Goal: Task Accomplishment & Management: Manage account settings

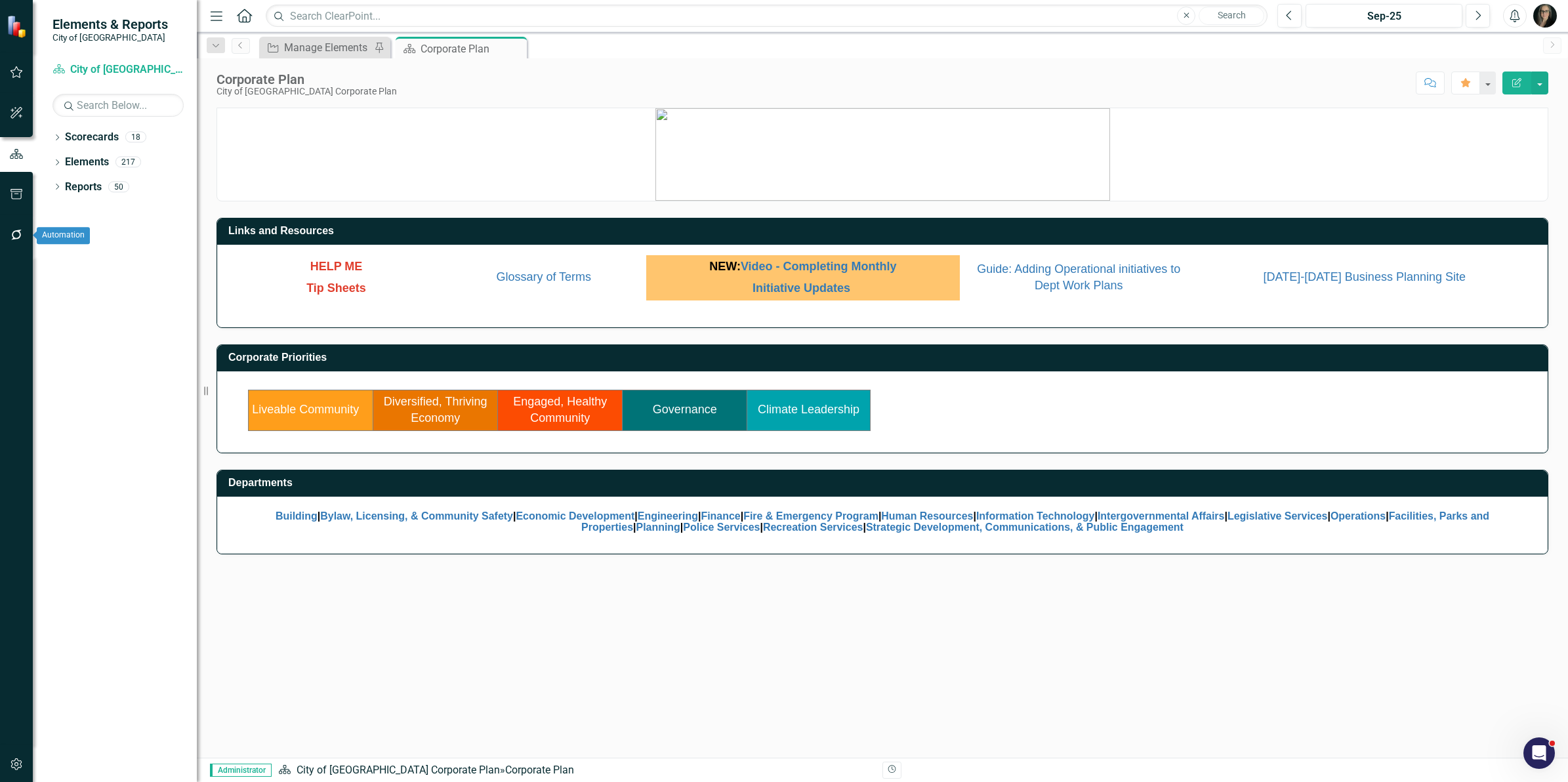
click at [17, 236] on icon "button" at bounding box center [17, 235] width 14 height 11
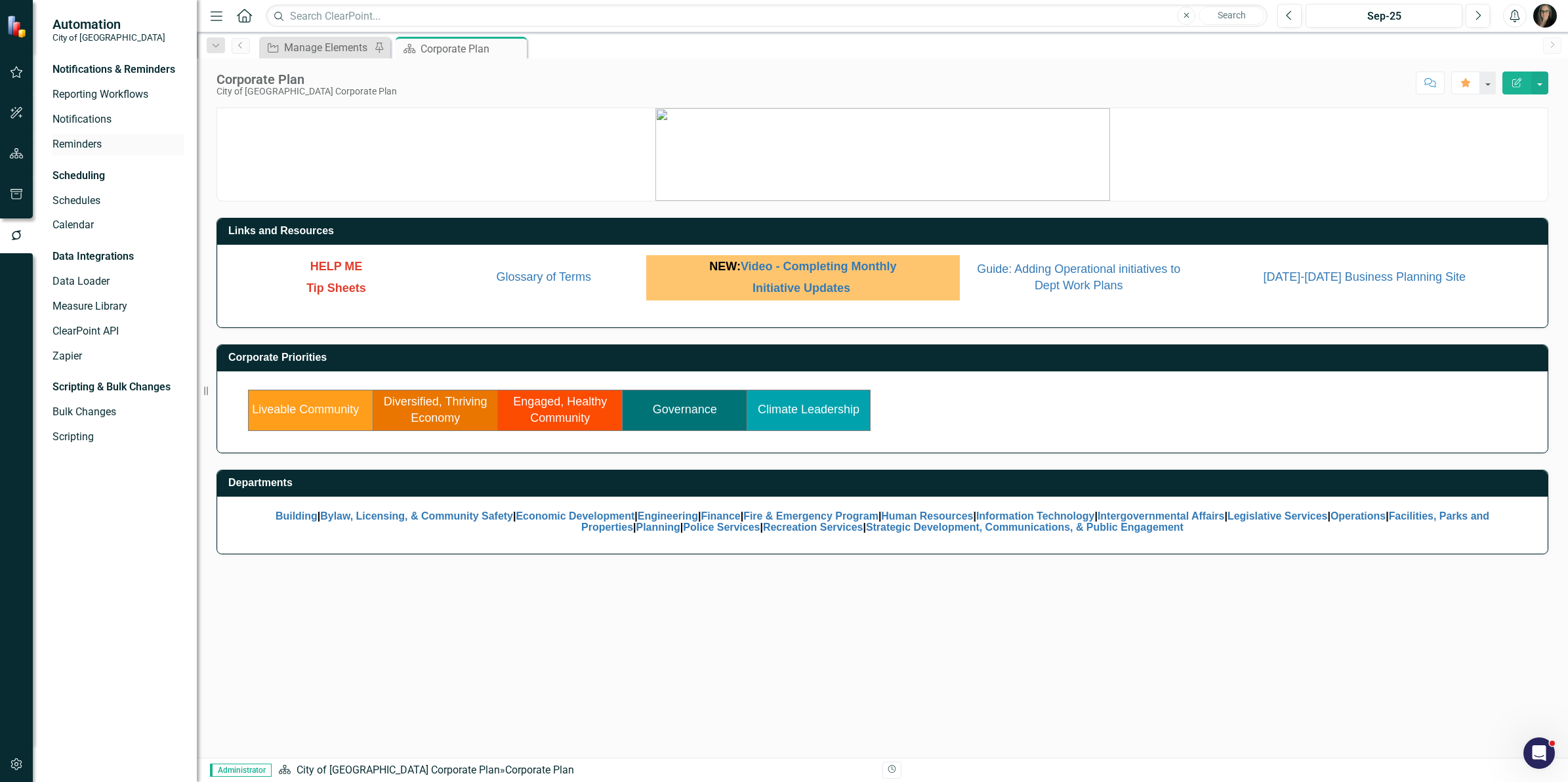
click at [77, 148] on link "Reminders" at bounding box center [118, 145] width 131 height 15
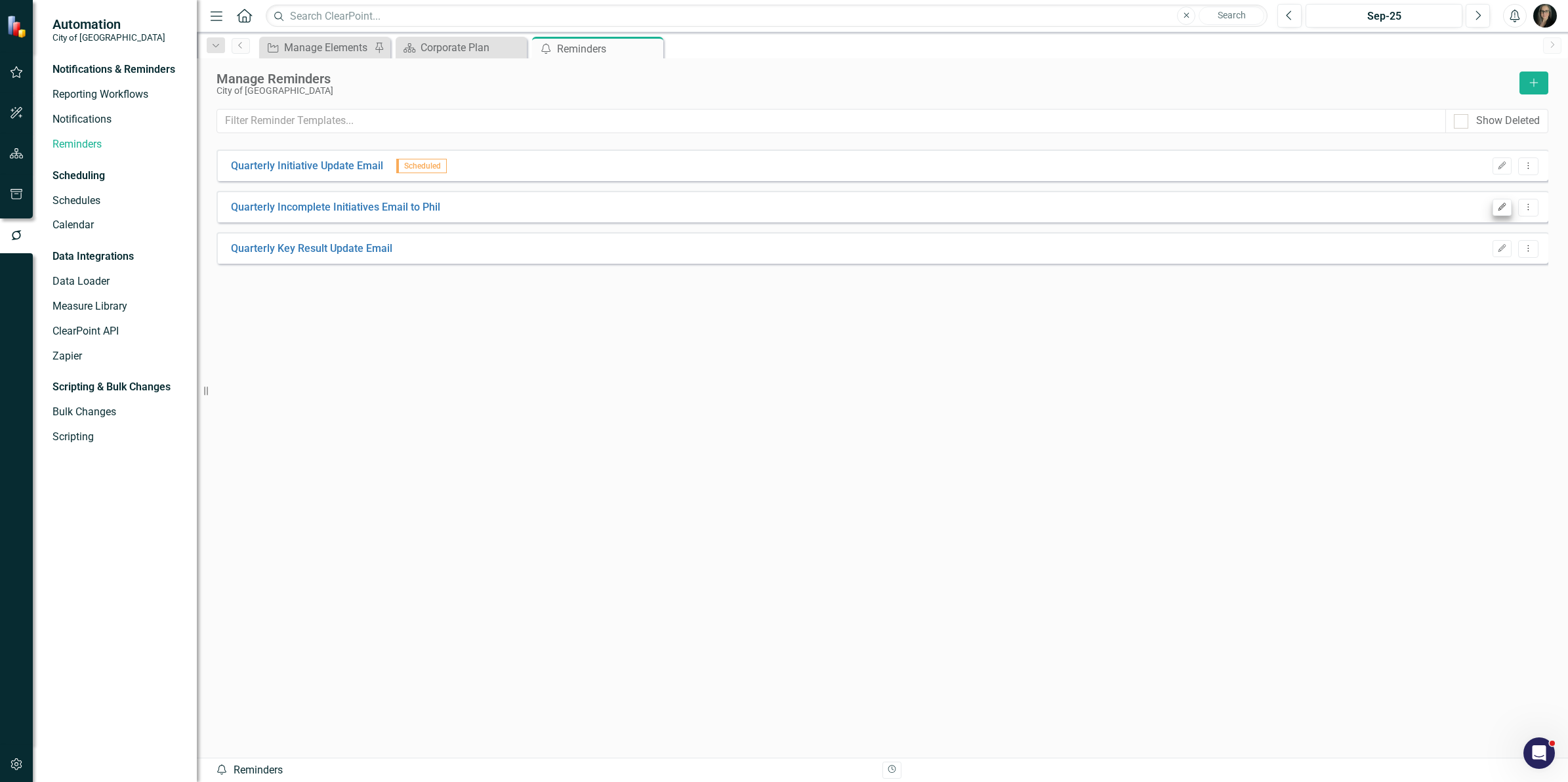
click at [1491, 210] on div "Edit Dropdown Menu" at bounding box center [1512, 207] width 53 height 18
click at [1497, 208] on icon "Edit" at bounding box center [1502, 207] width 10 height 8
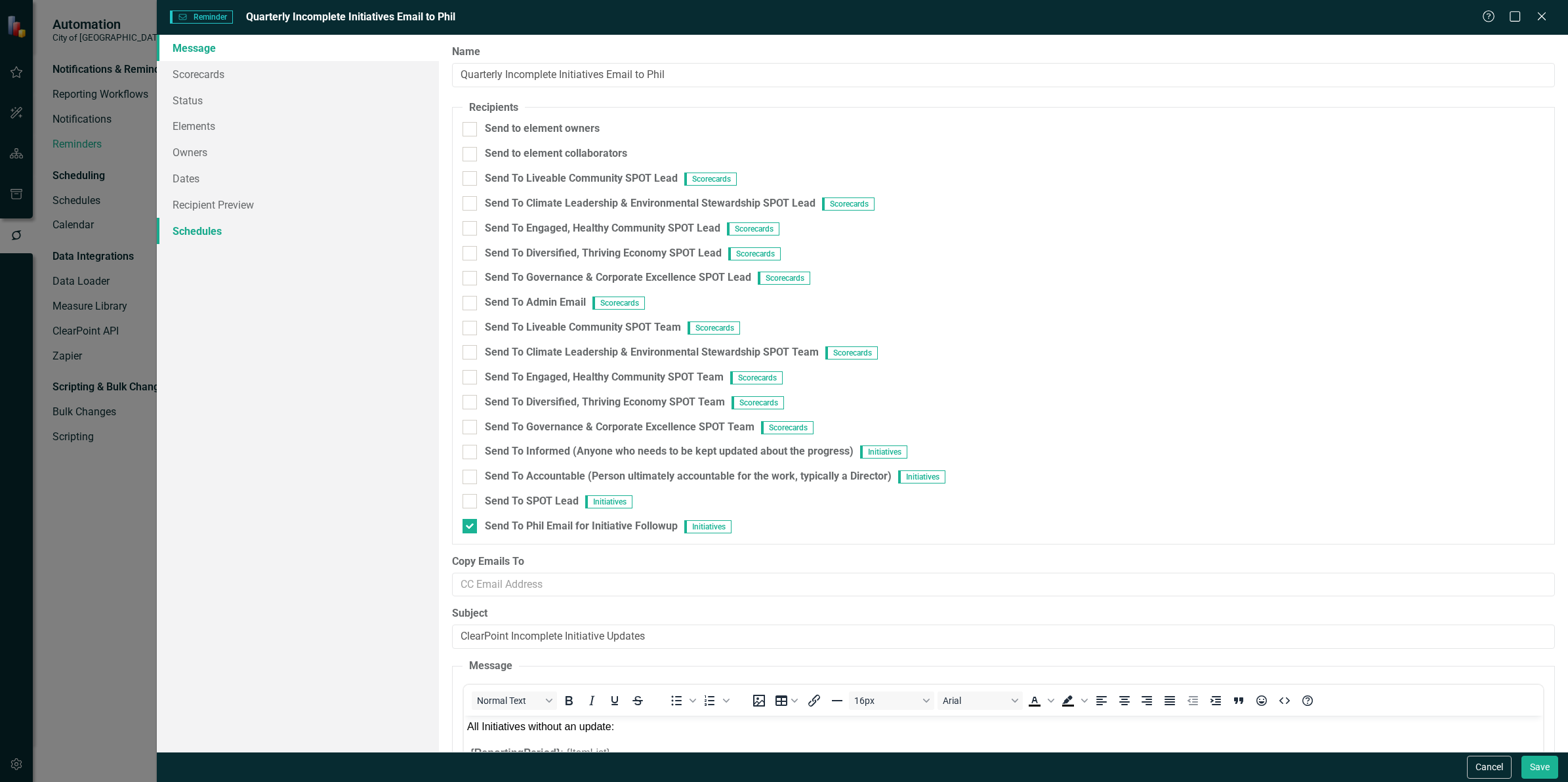
click at [207, 225] on link "Schedules" at bounding box center [297, 231] width 282 height 26
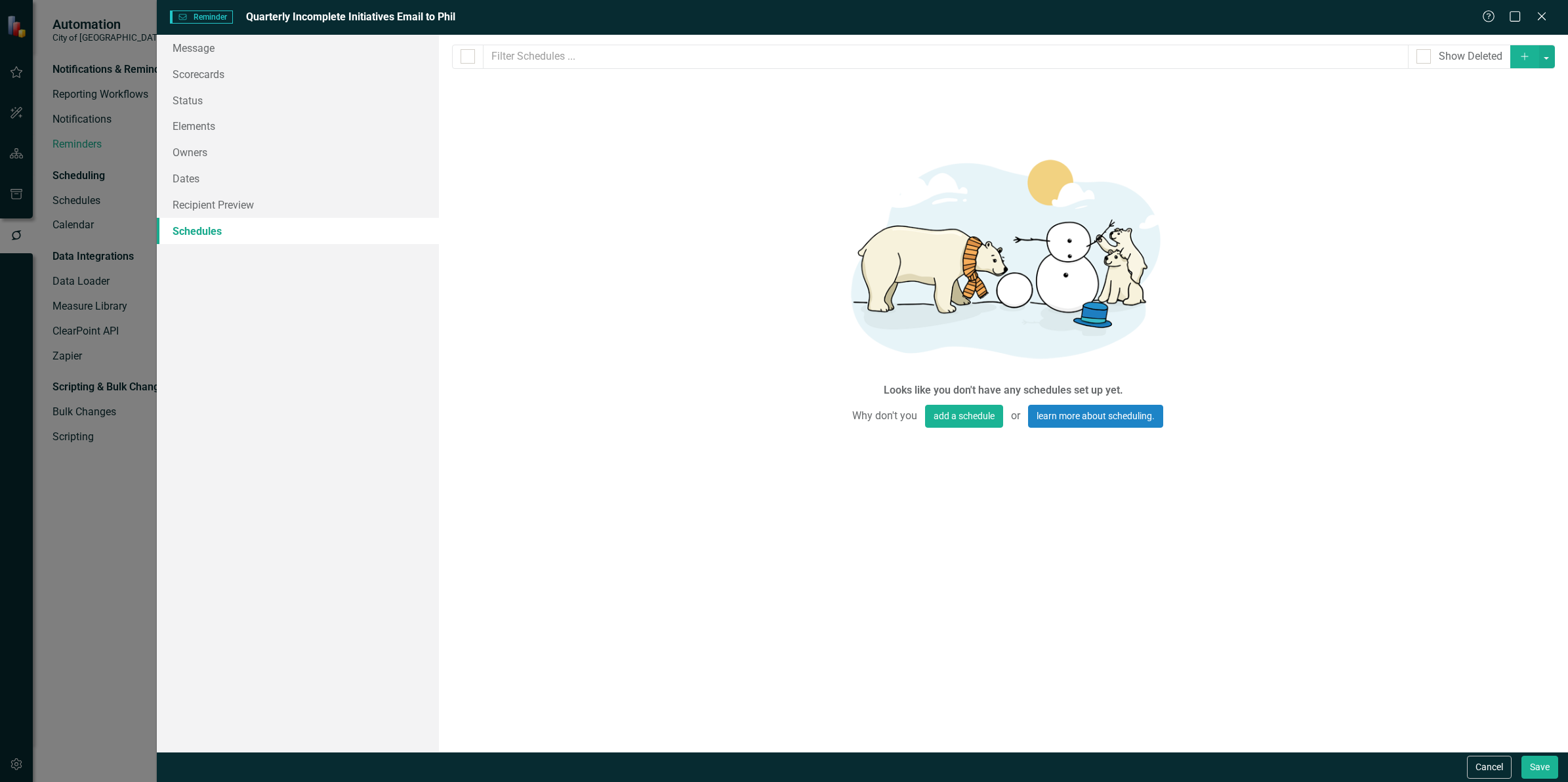
click at [1527, 63] on button "Add" at bounding box center [1525, 57] width 29 height 23
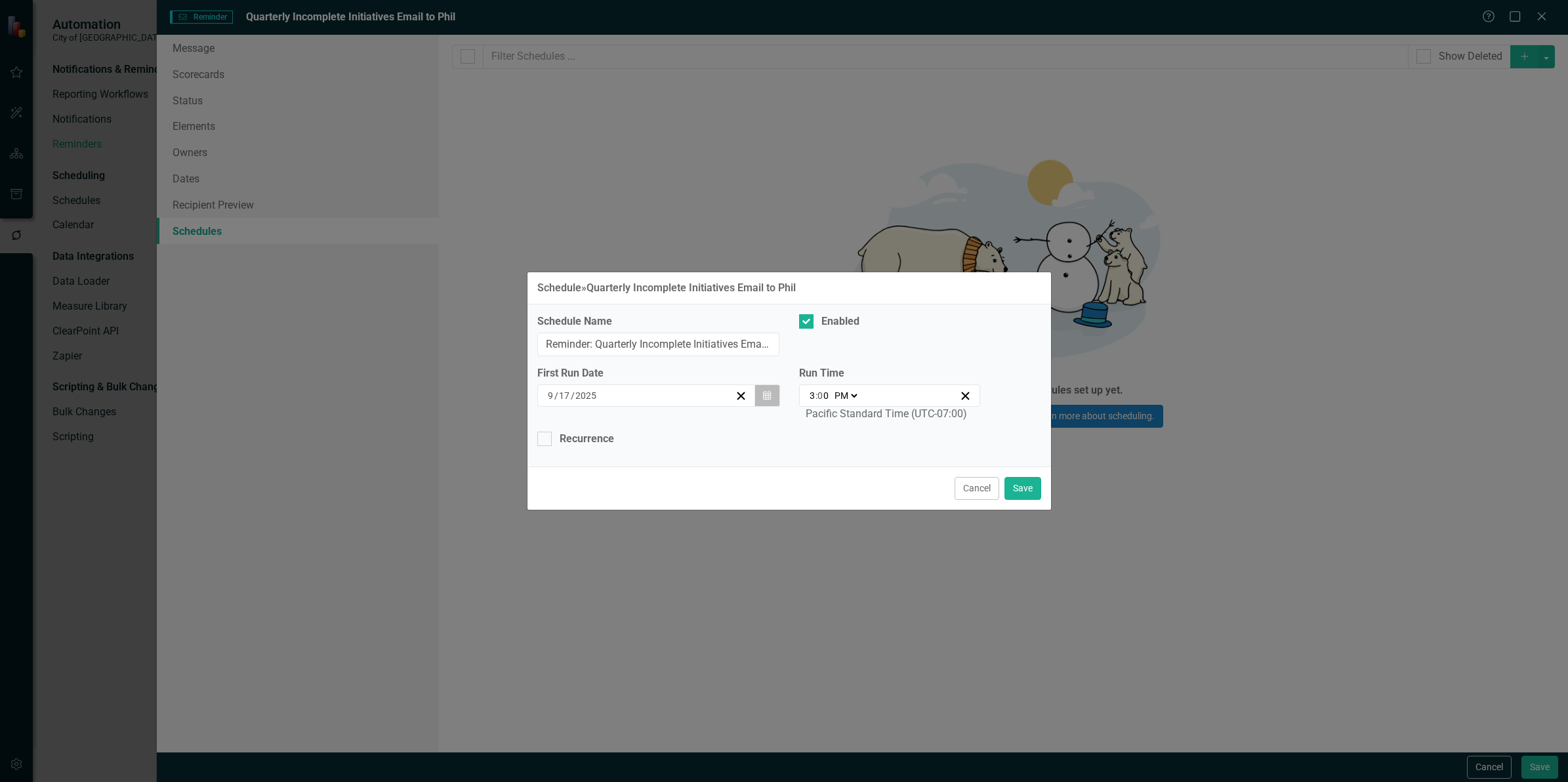
click at [765, 395] on icon "Calendar" at bounding box center [767, 396] width 8 height 9
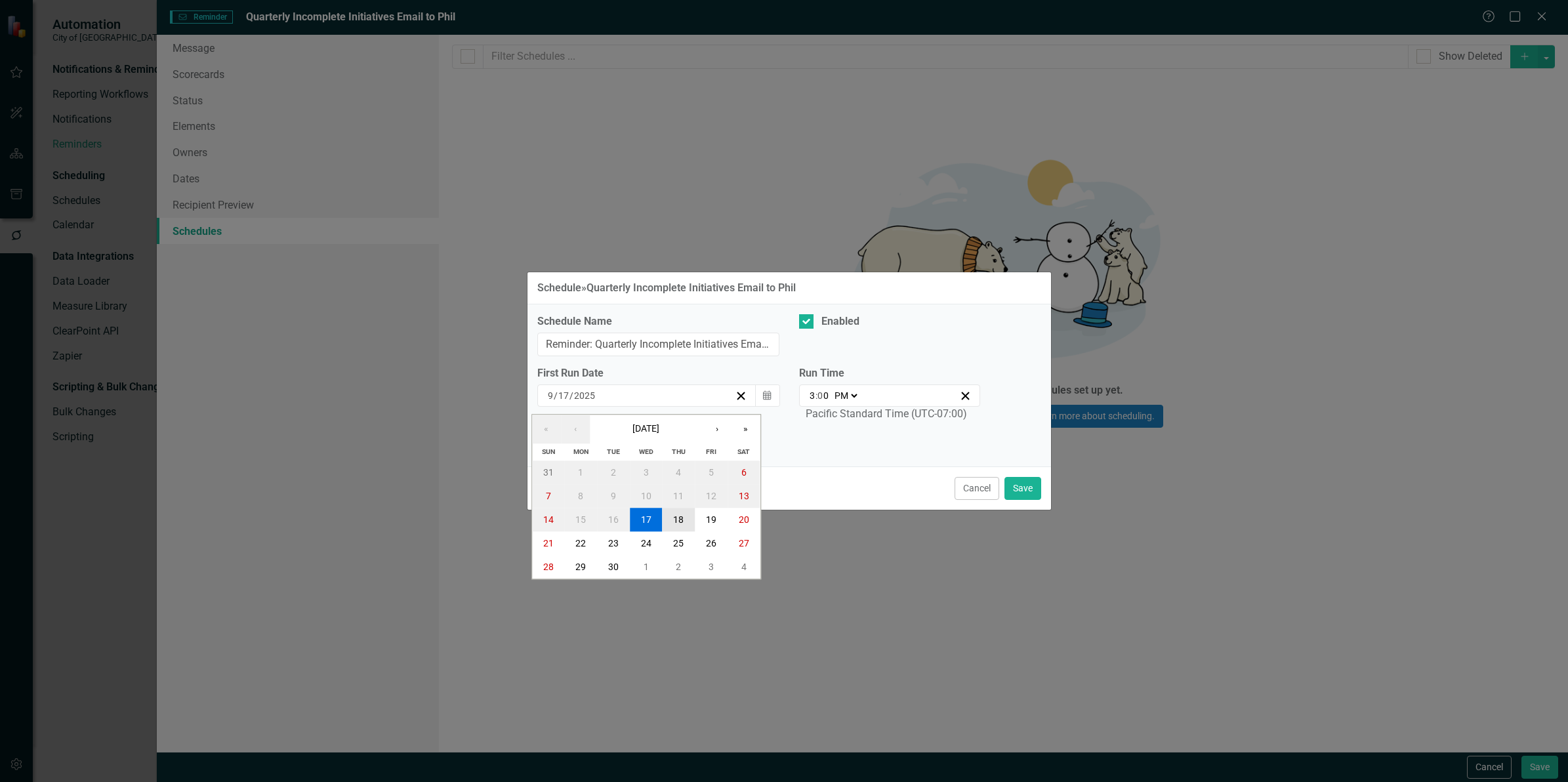
click at [681, 510] on button "18" at bounding box center [679, 520] width 33 height 23
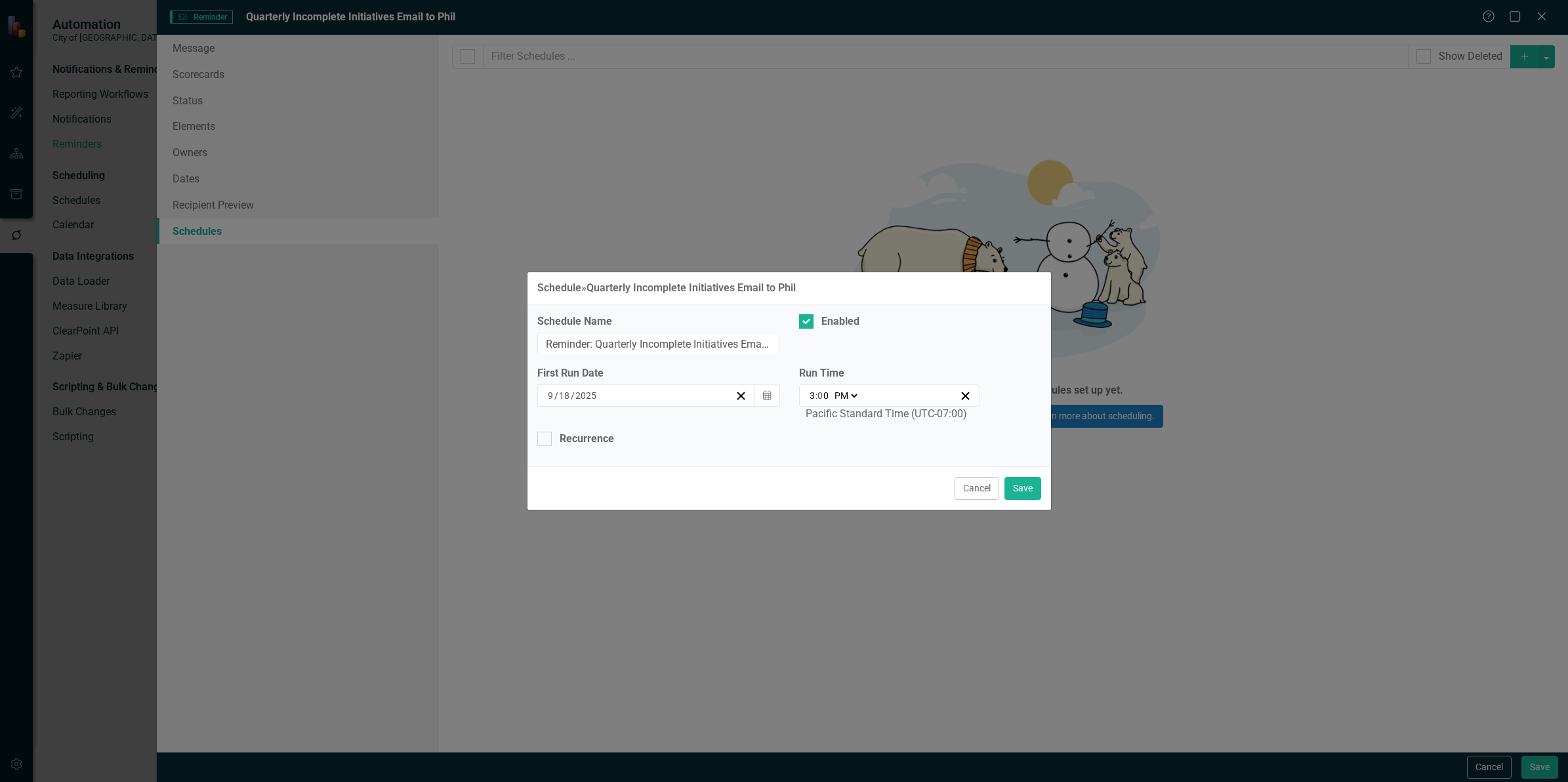
click at [843, 397] on select "AM PM" at bounding box center [845, 396] width 28 height 13
select select "am"
click at [831, 389] on select "AM PM" at bounding box center [845, 396] width 28 height 13
click at [812, 400] on input "3" at bounding box center [813, 396] width 7 height 13
type input "09:00"
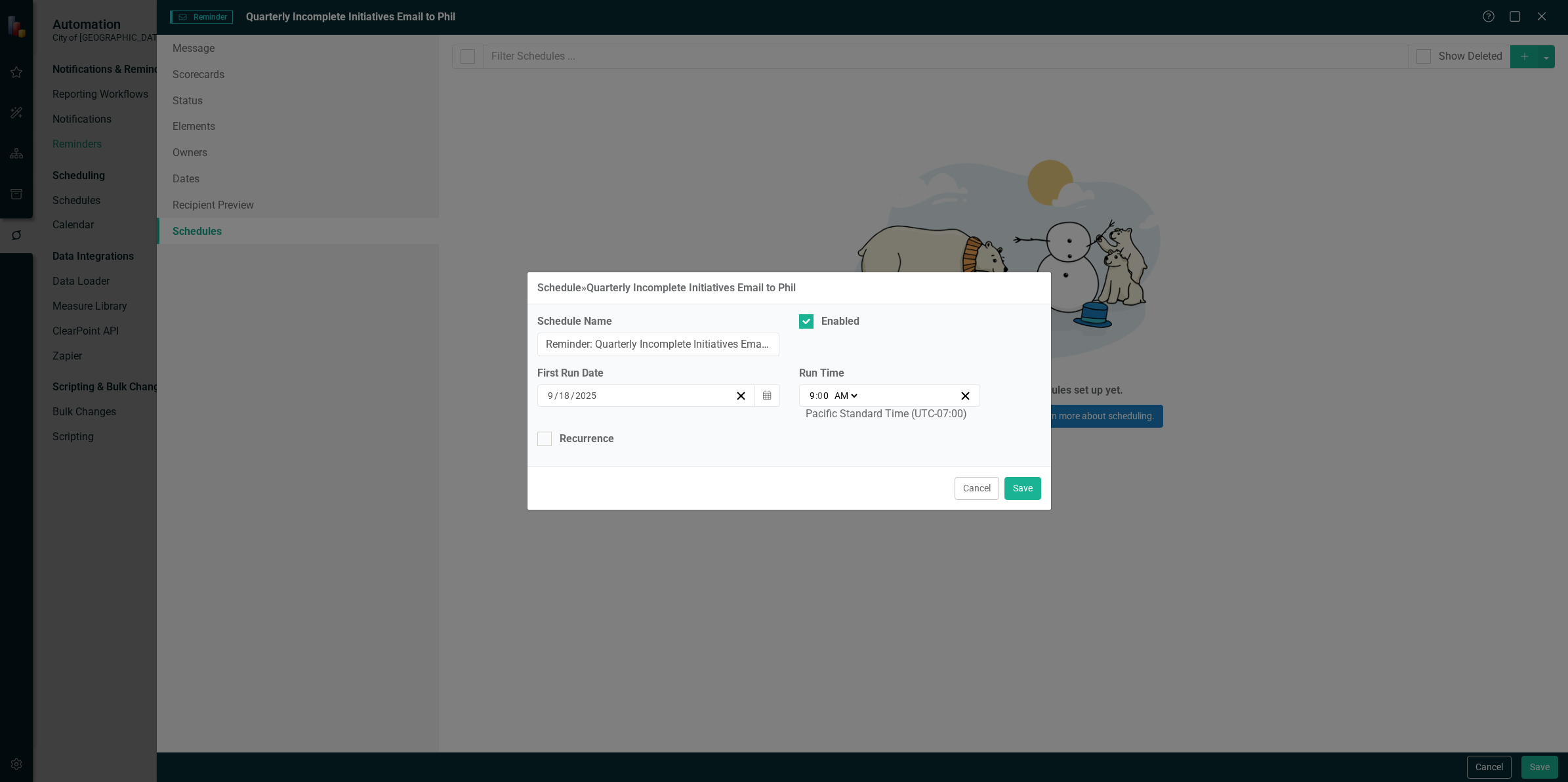
type input "9"
click at [1023, 485] on button "Save" at bounding box center [1023, 489] width 37 height 23
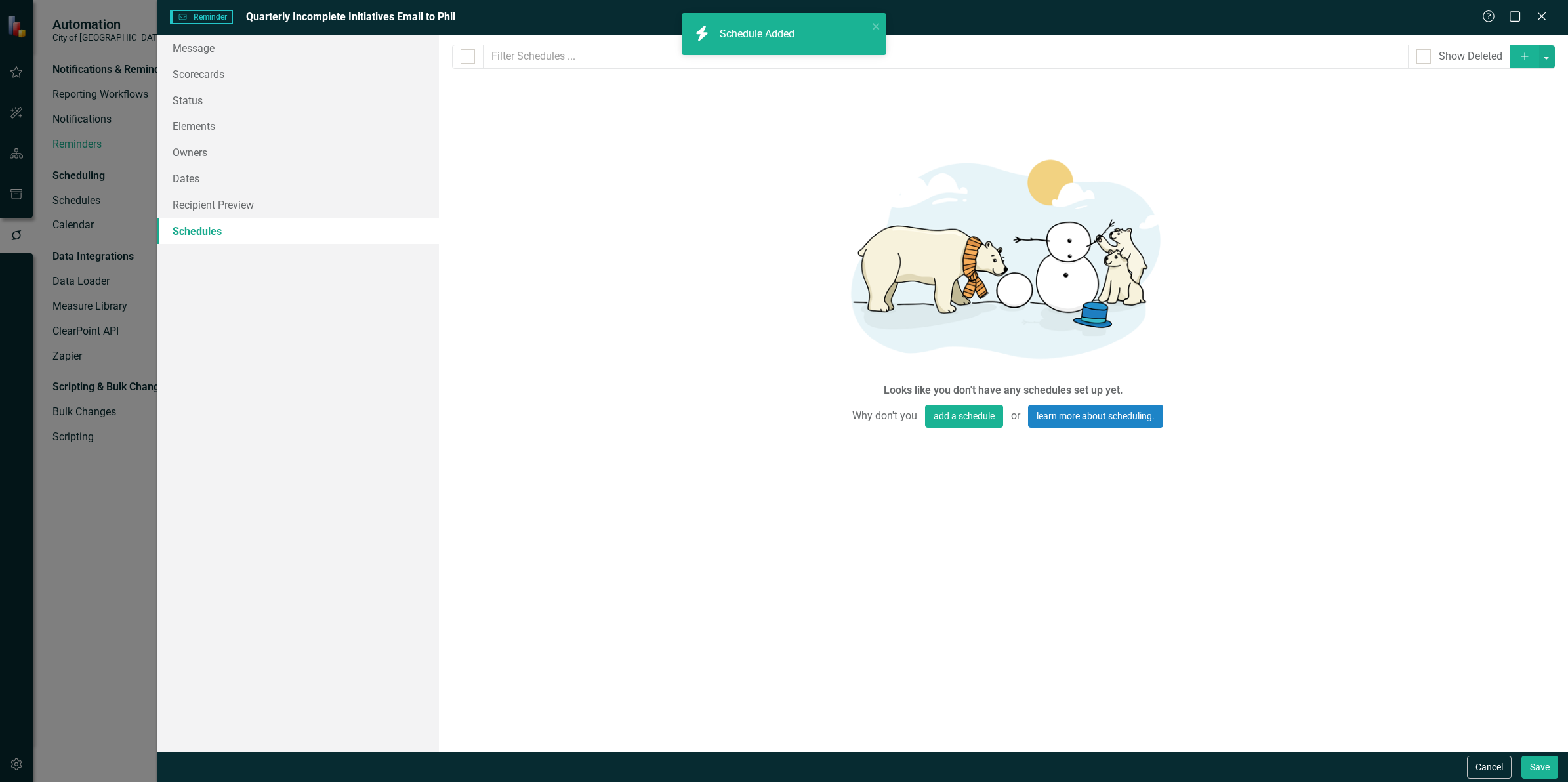
checkbox input "false"
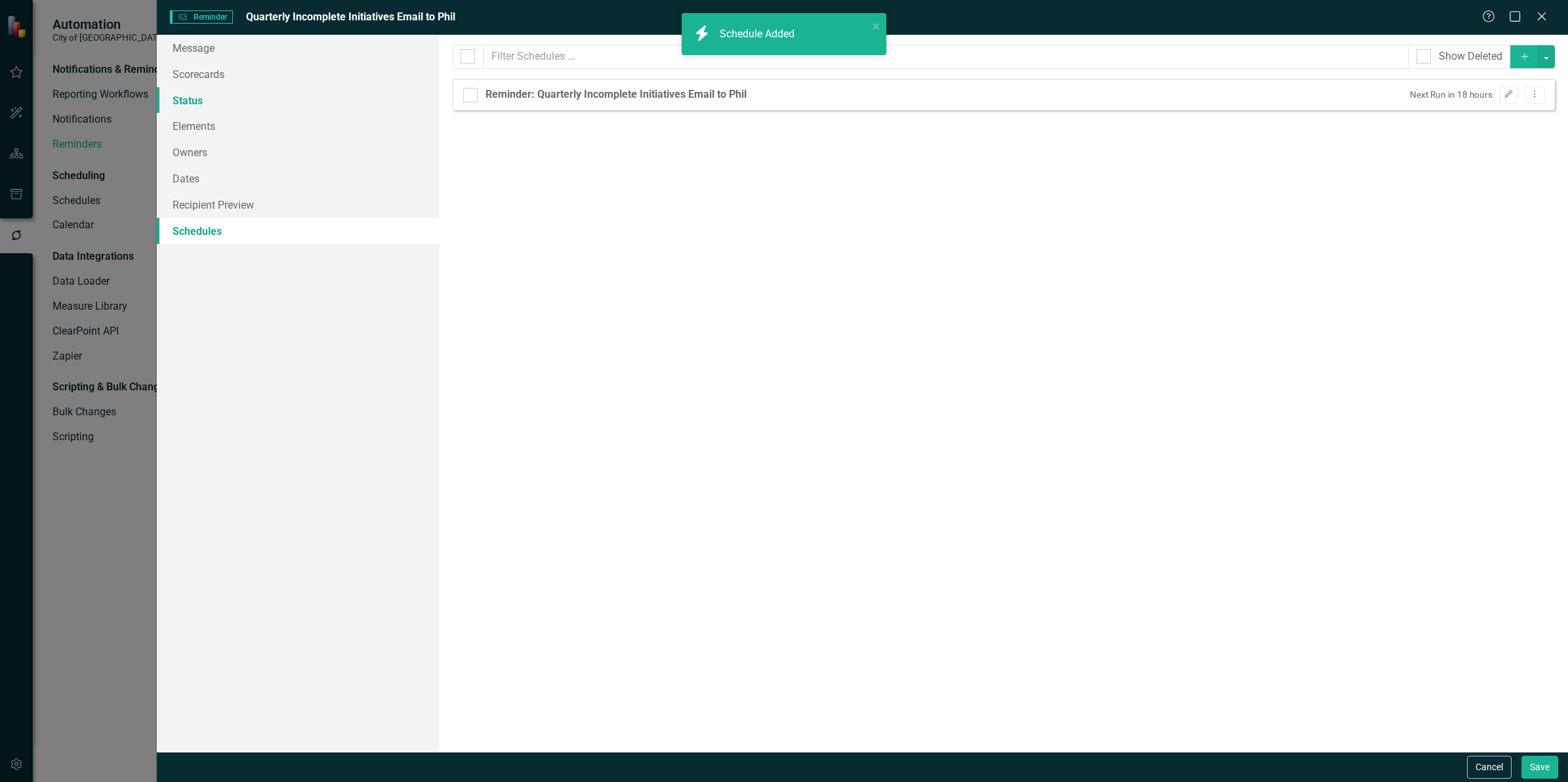
click at [230, 101] on link "Status" at bounding box center [297, 100] width 282 height 26
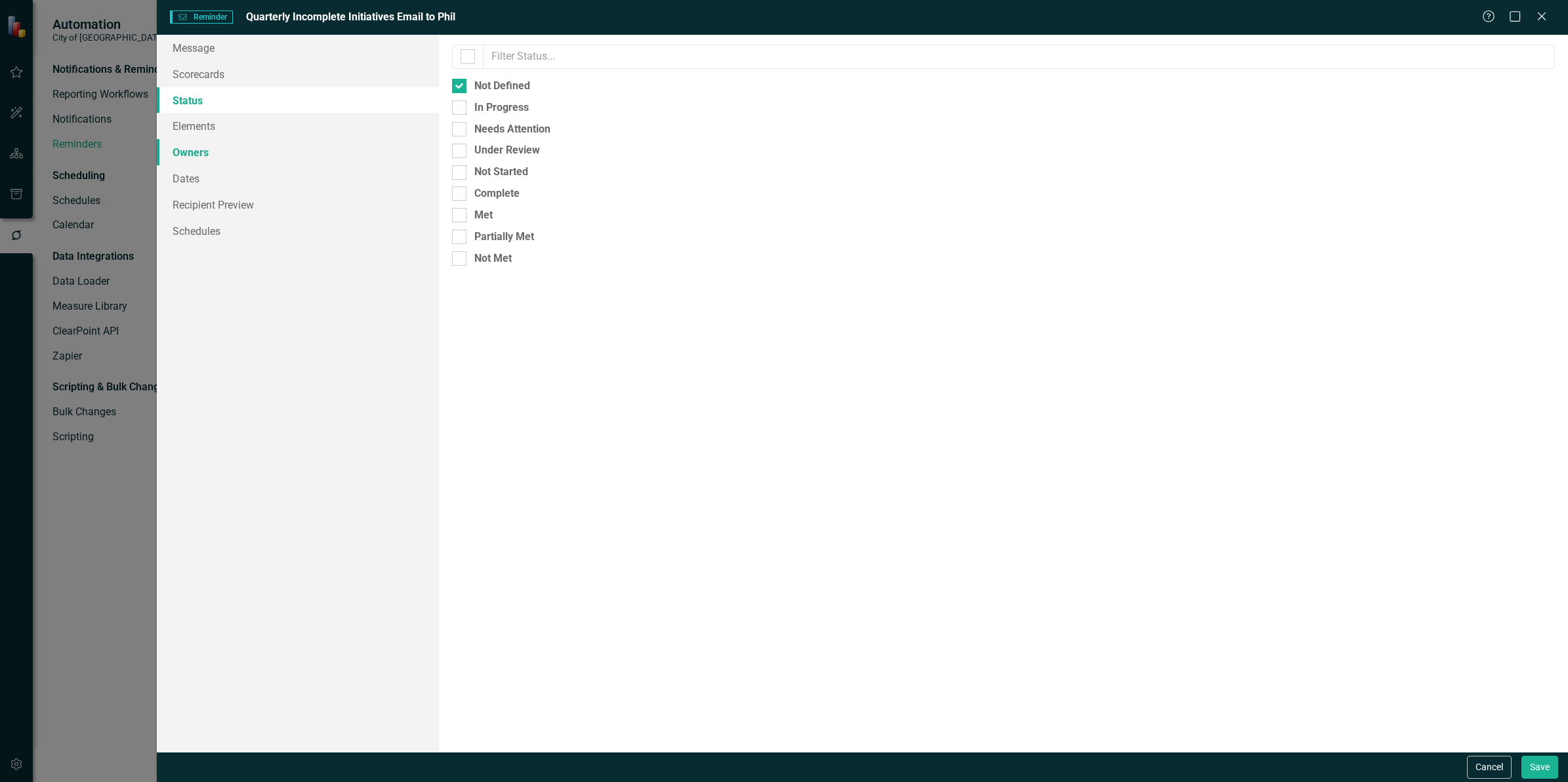
click at [205, 149] on link "Owners" at bounding box center [297, 152] width 282 height 26
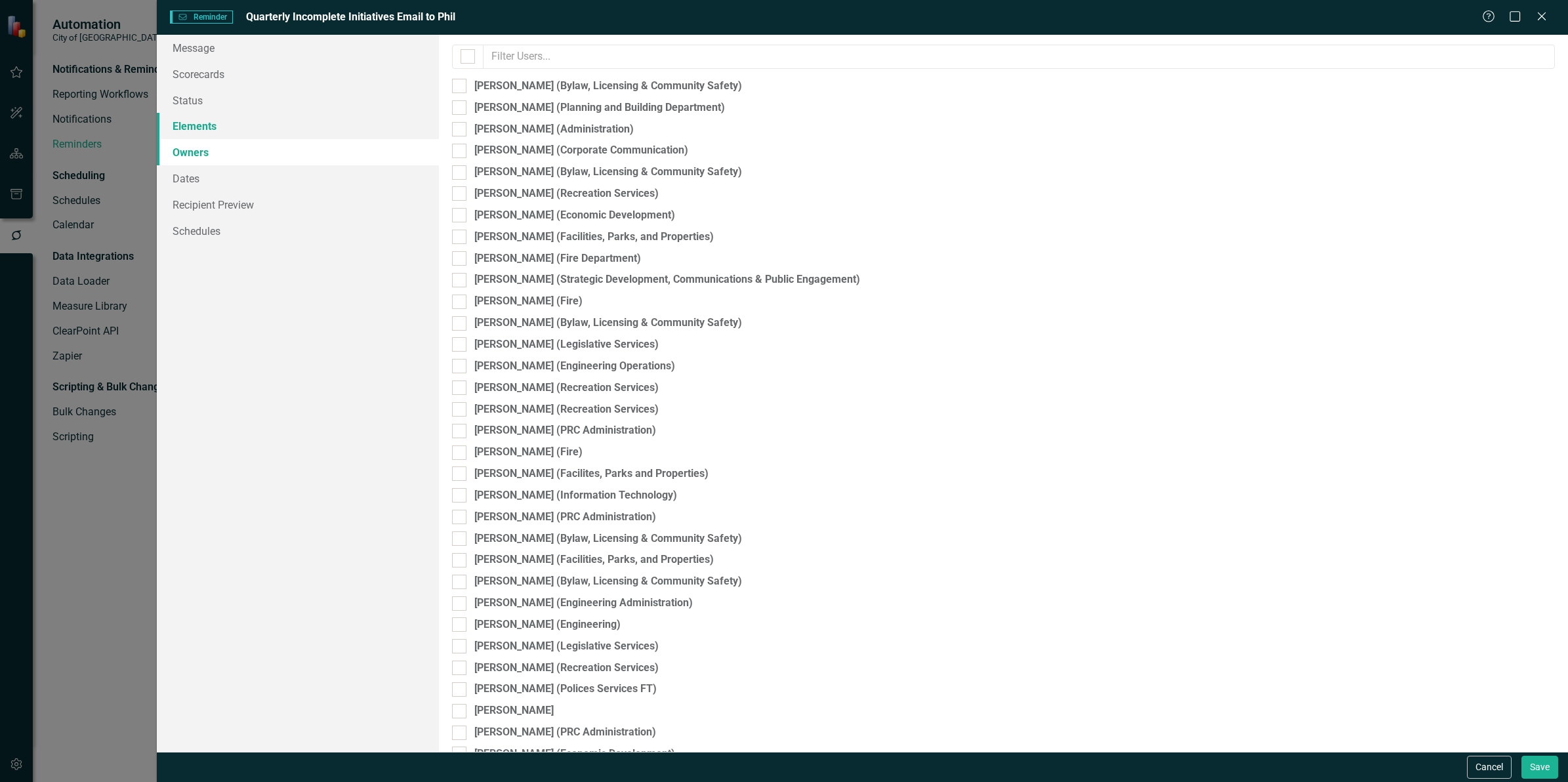
click at [247, 130] on link "Elements" at bounding box center [297, 125] width 282 height 26
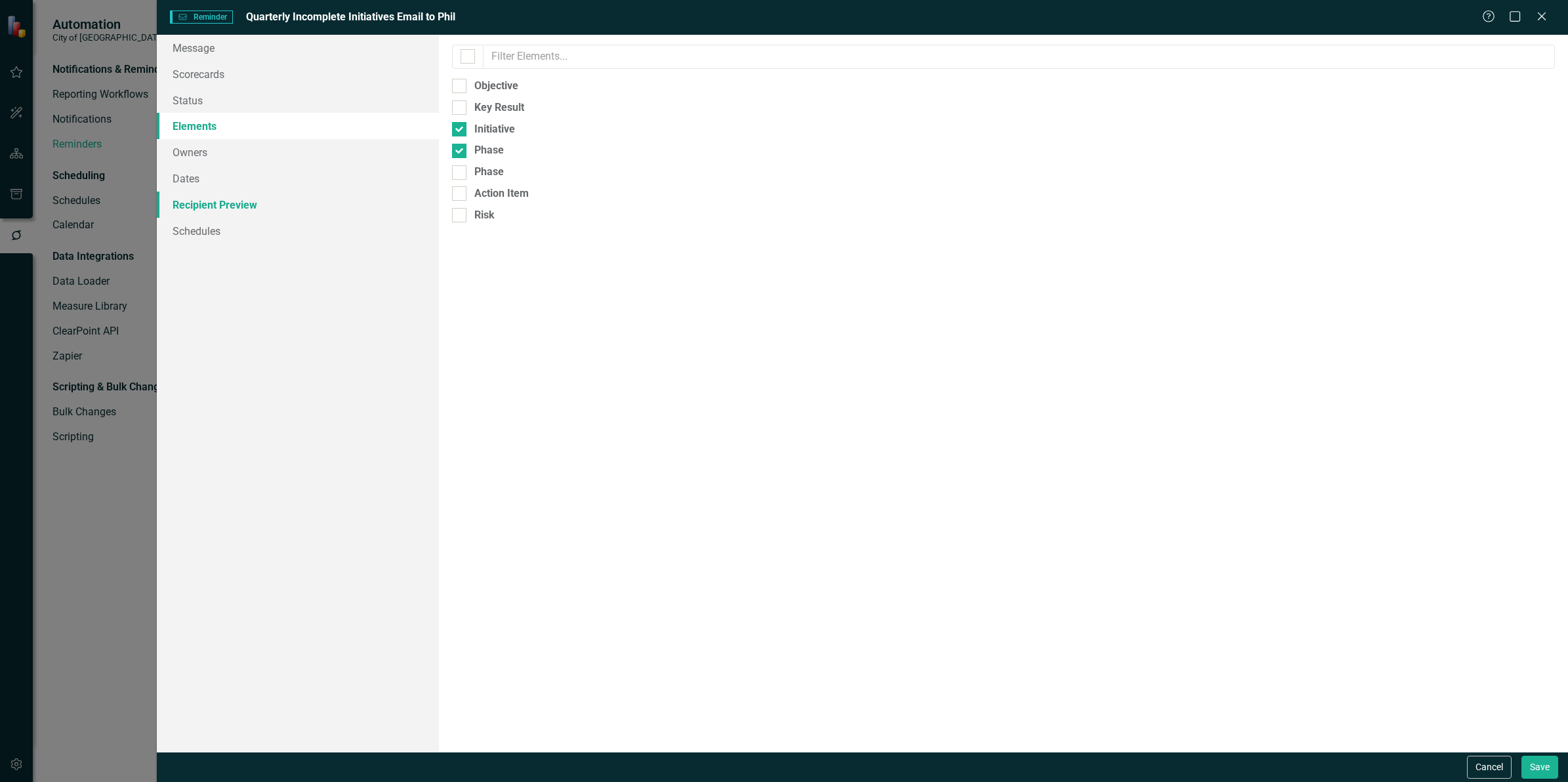
click at [244, 202] on link "Recipient Preview" at bounding box center [297, 204] width 282 height 26
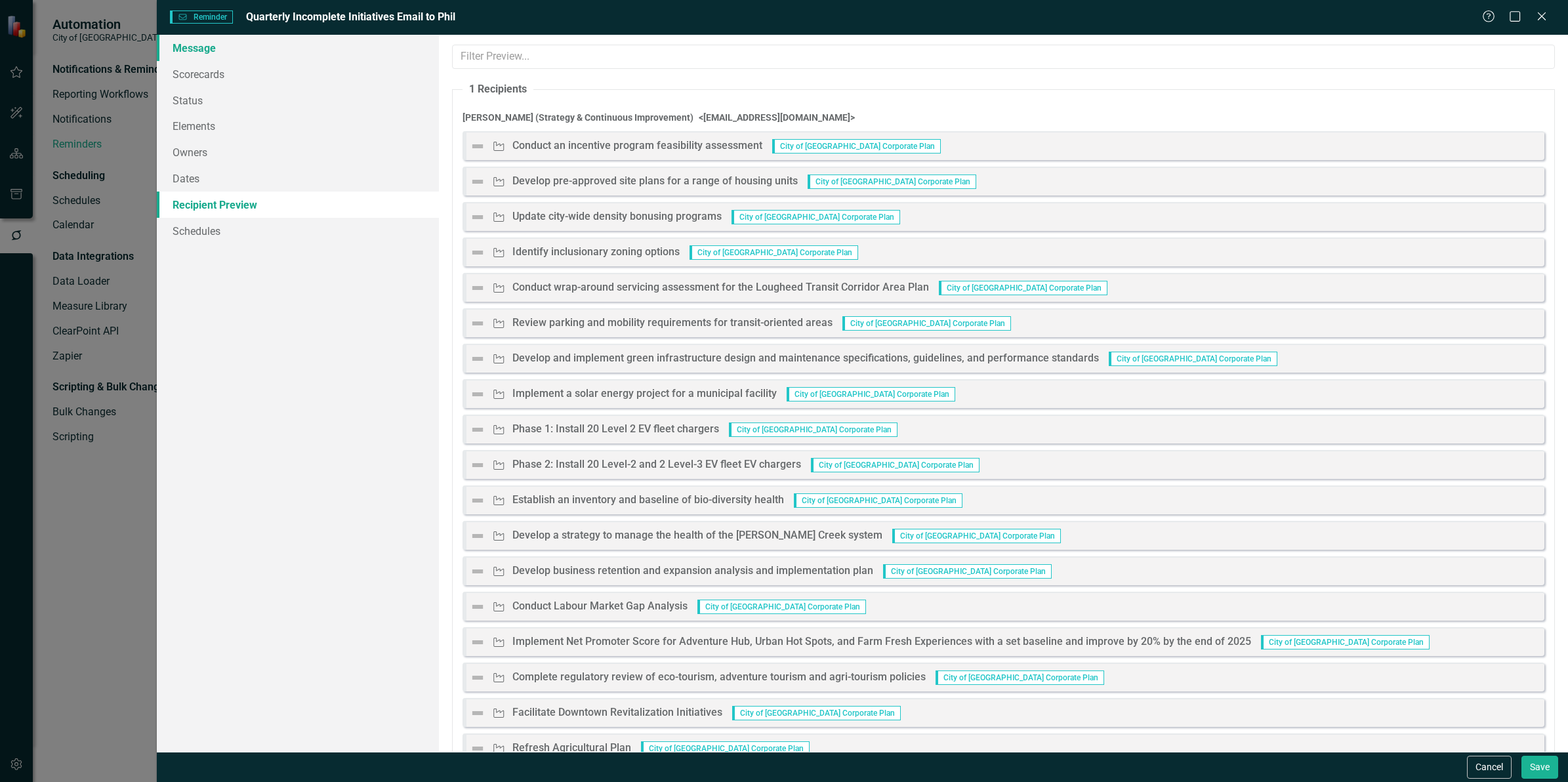
click at [211, 57] on link "Message" at bounding box center [297, 47] width 282 height 26
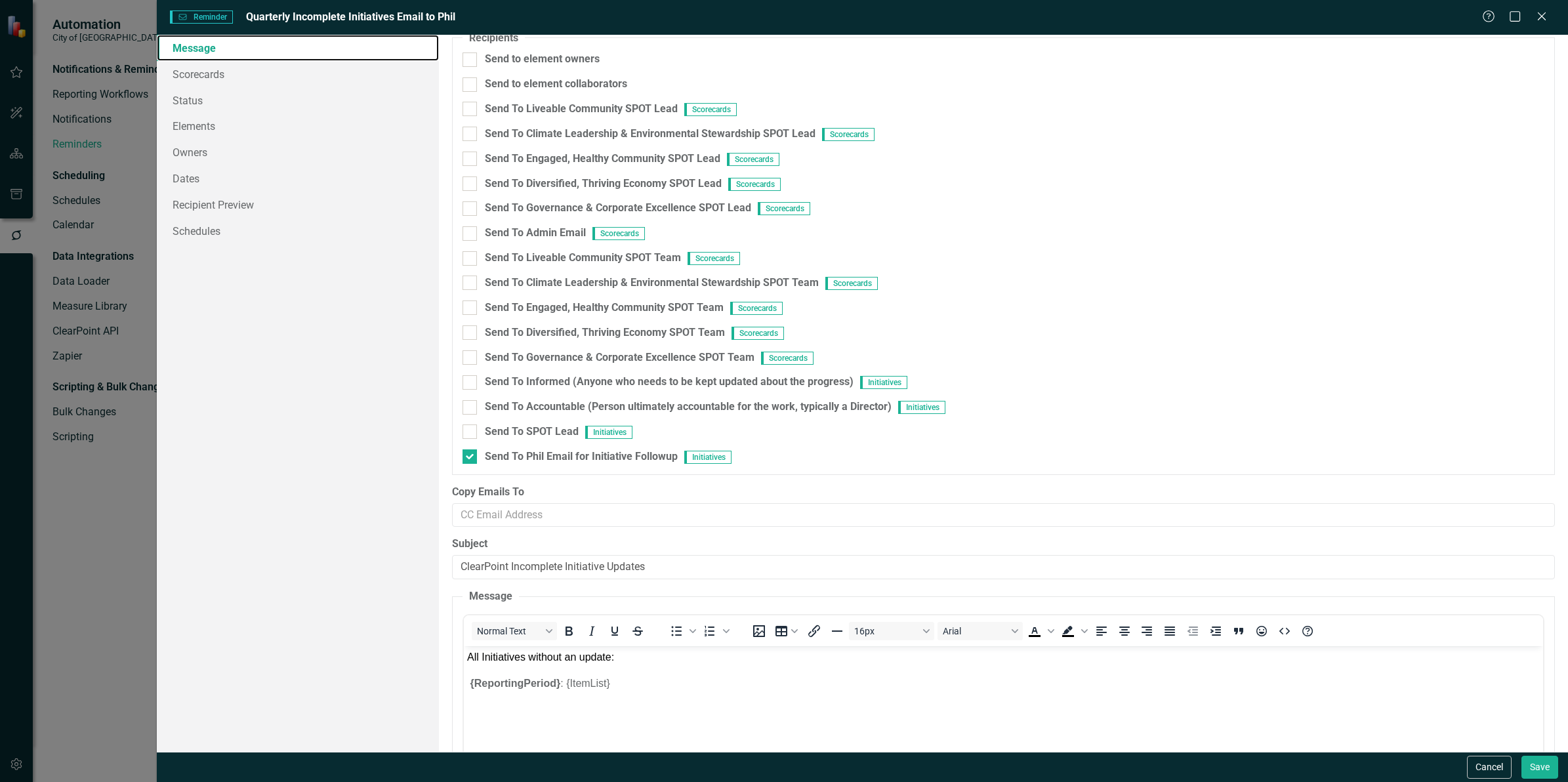
scroll to position [248, 0]
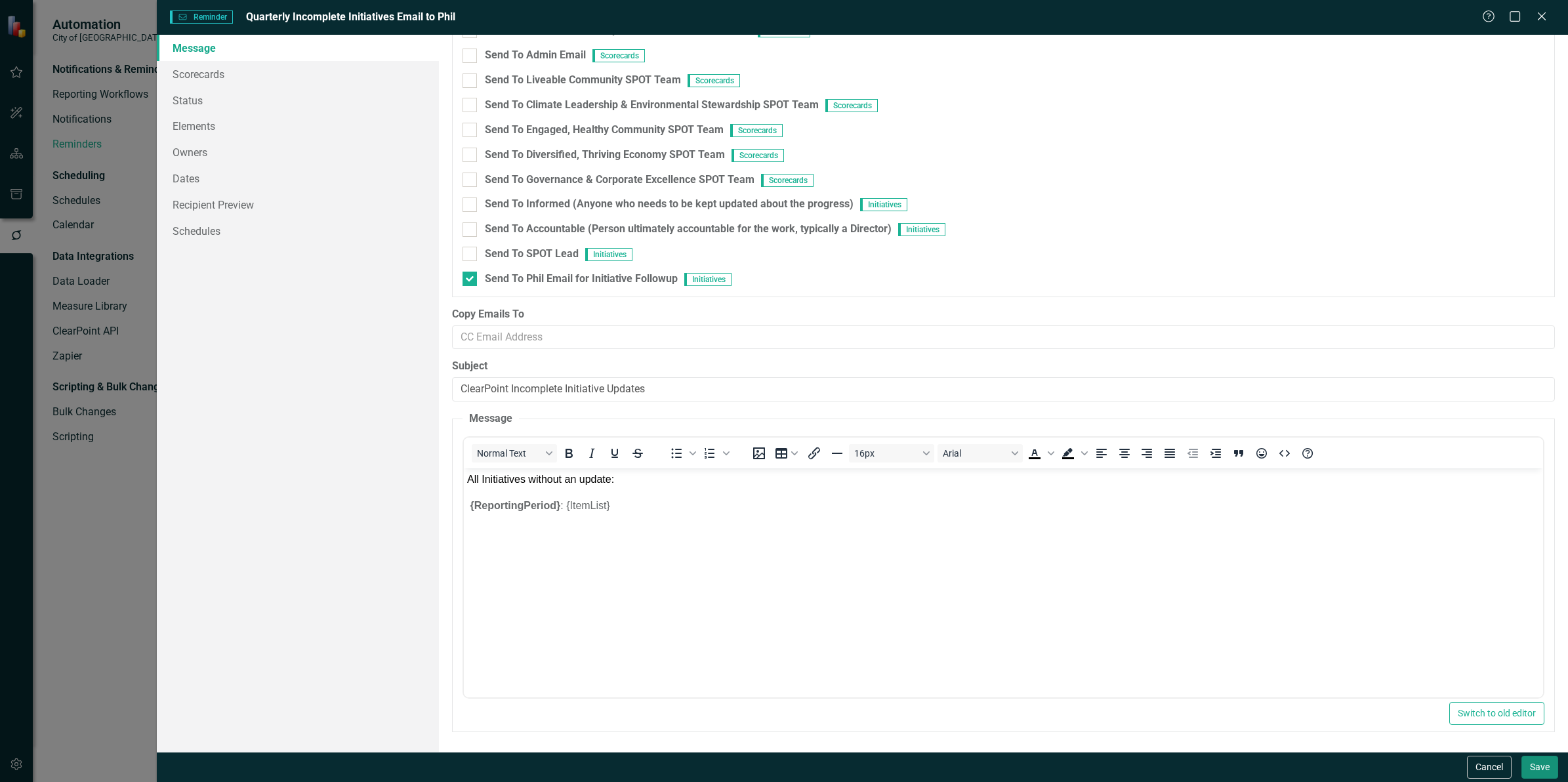
click at [1536, 769] on button "Save" at bounding box center [1540, 767] width 37 height 23
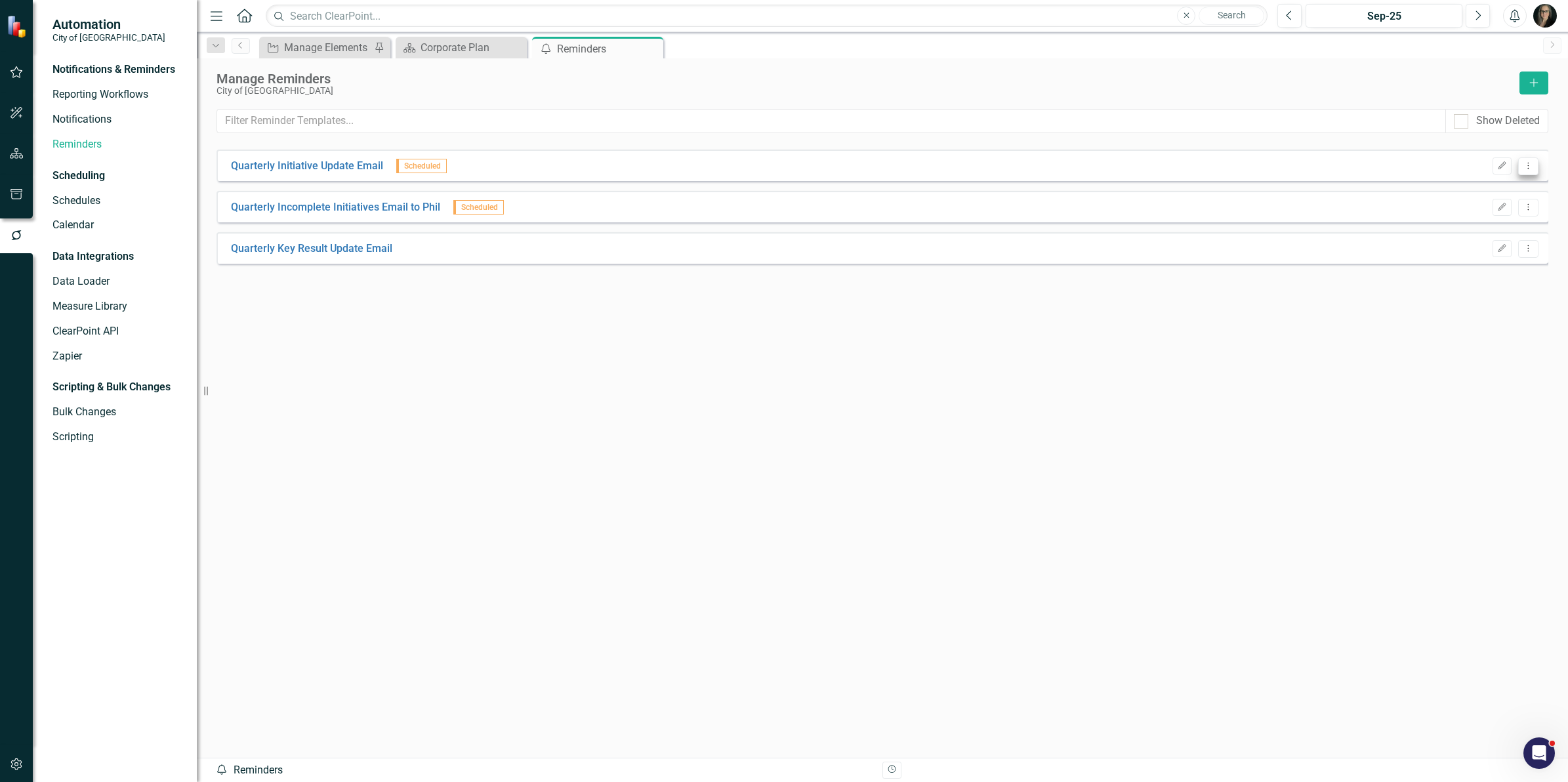
click at [1527, 171] on button "Dropdown Menu" at bounding box center [1529, 166] width 21 height 18
click at [1488, 194] on link "Edit Edit Reminder" at bounding box center [1477, 189] width 122 height 24
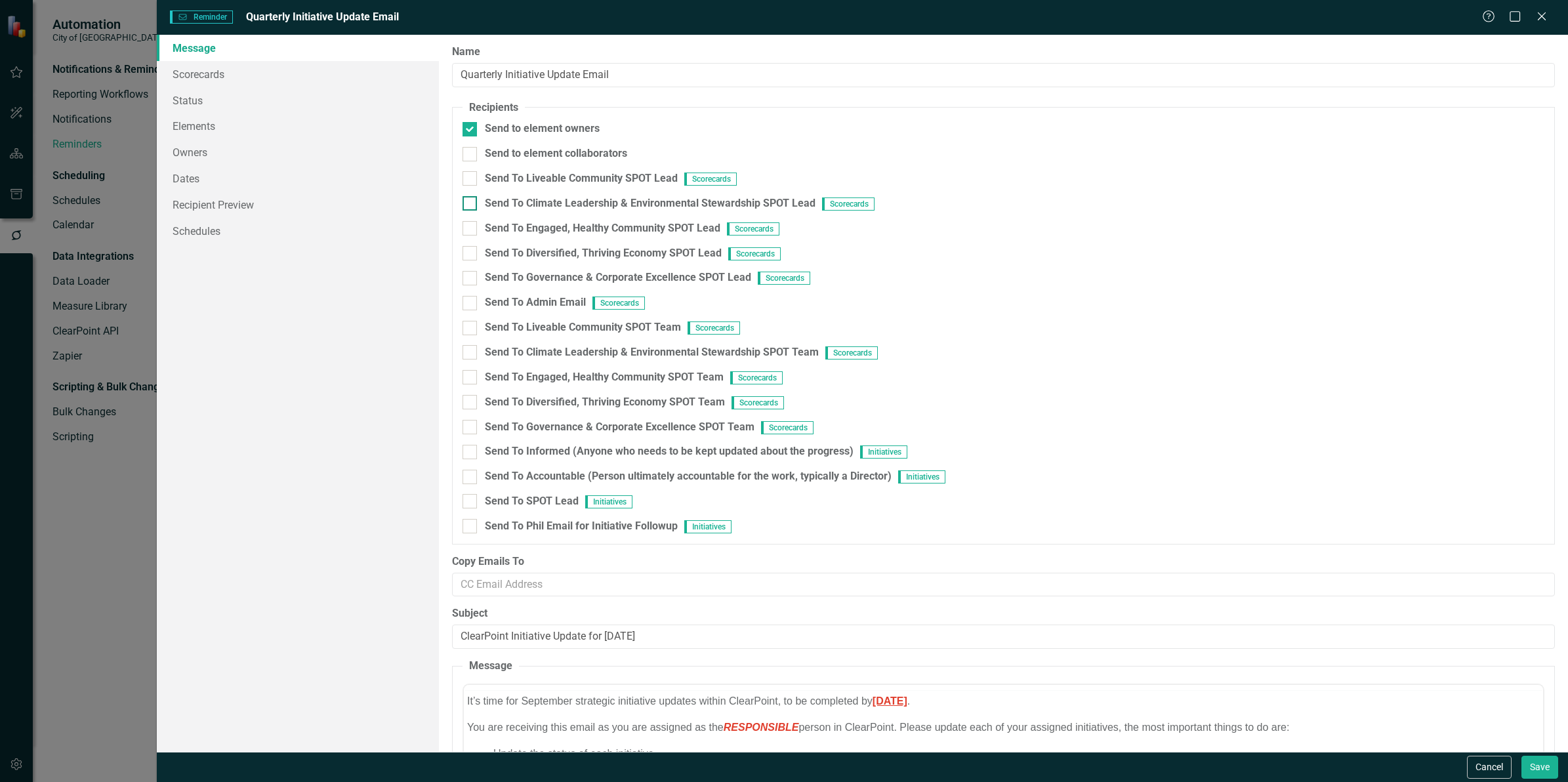
scroll to position [0, 0]
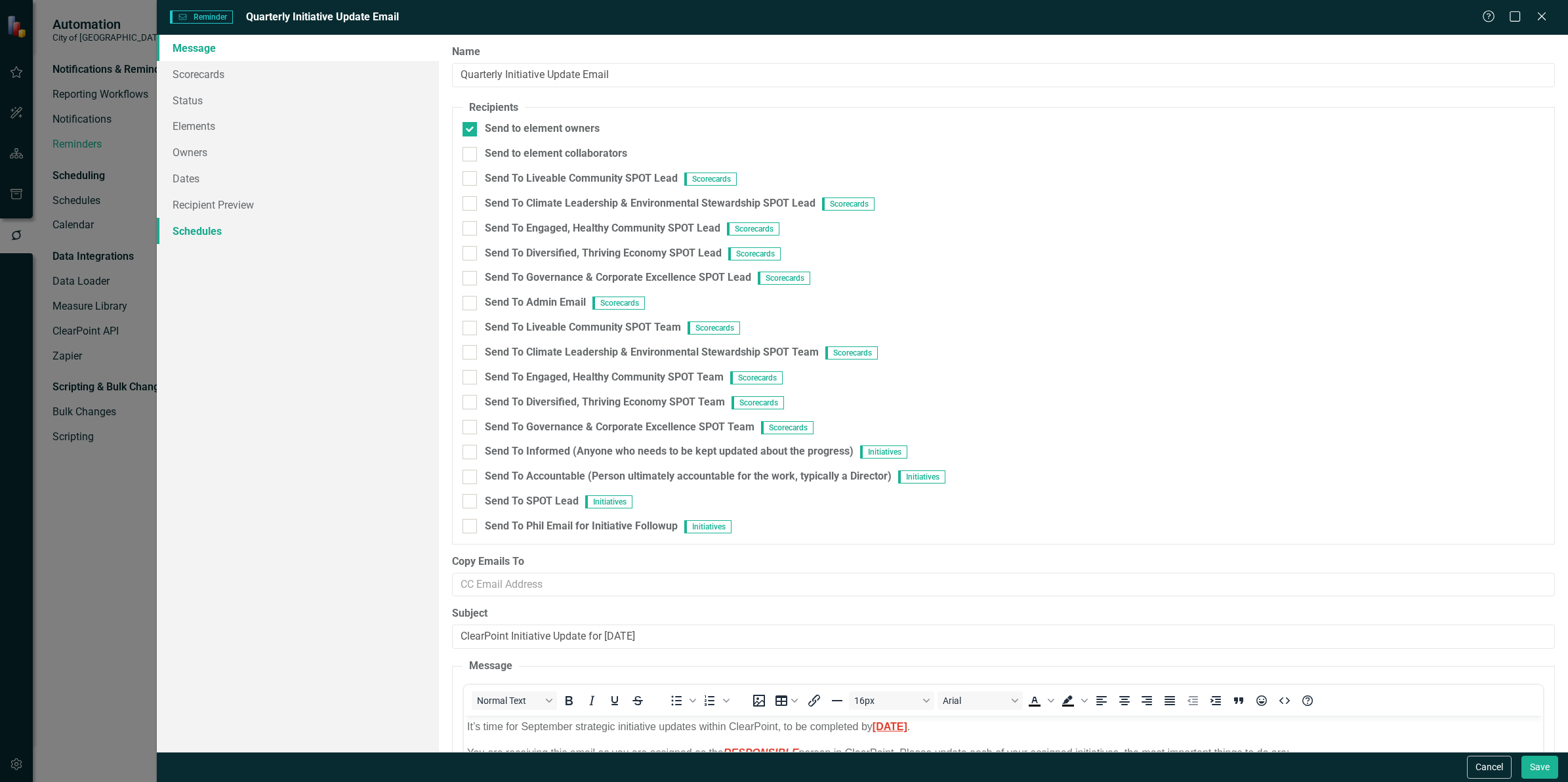
click at [231, 223] on link "Schedules" at bounding box center [297, 231] width 282 height 26
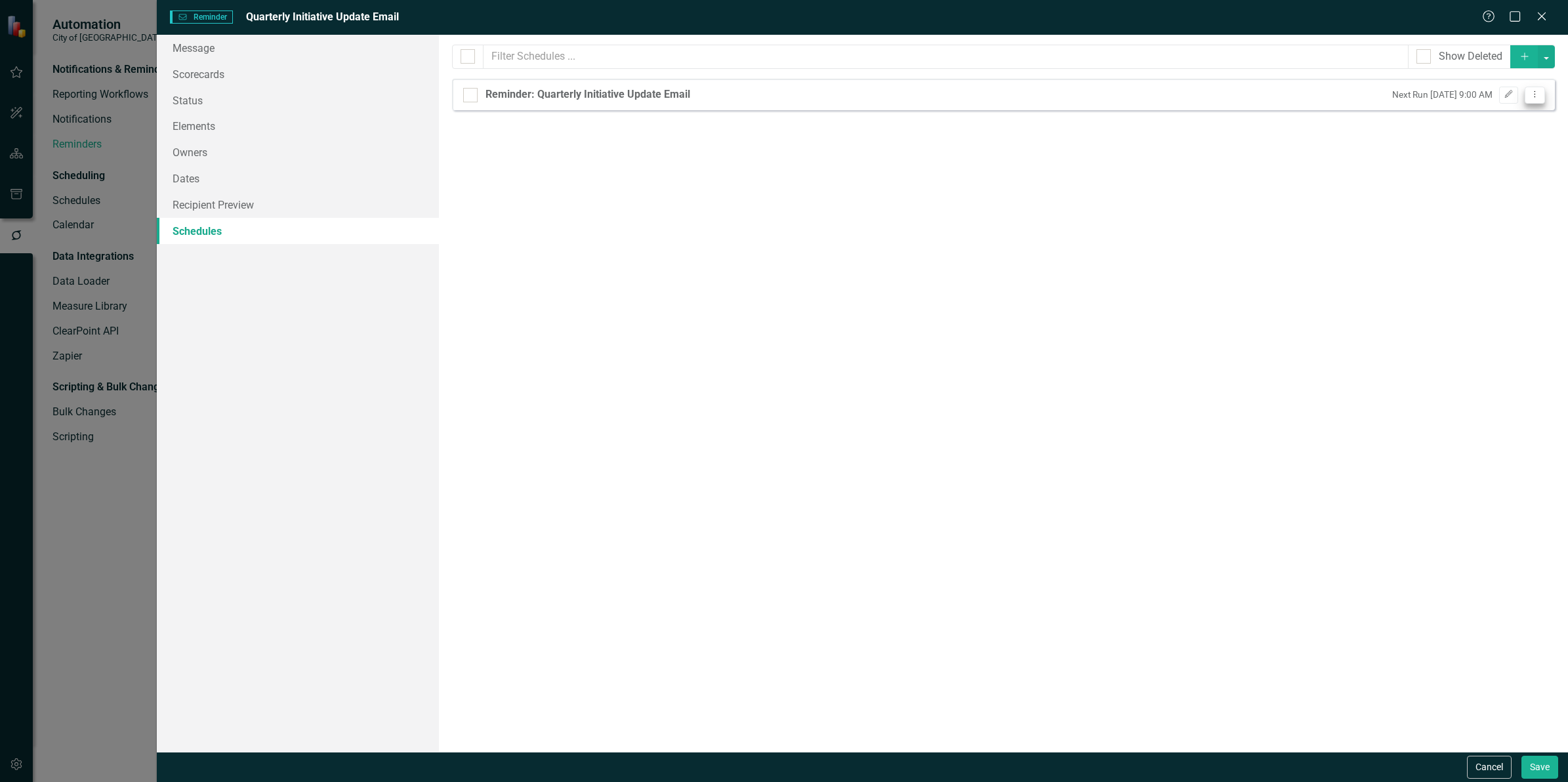
click at [1533, 96] on icon "Dropdown Menu" at bounding box center [1535, 94] width 11 height 9
click at [1506, 161] on link "Trash Delete Schedule" at bounding box center [1484, 165] width 121 height 24
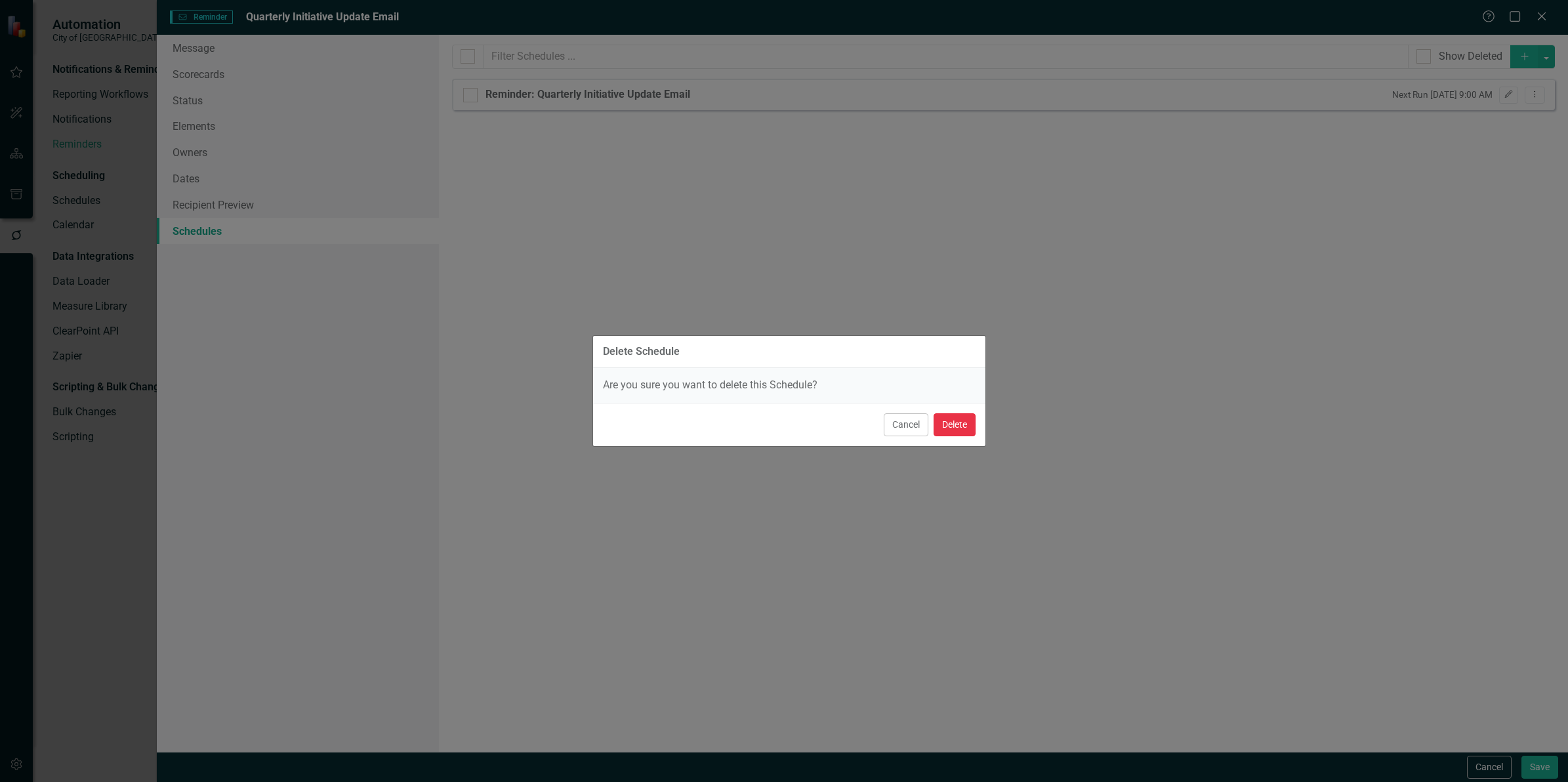
click at [972, 421] on button "Delete" at bounding box center [955, 425] width 42 height 23
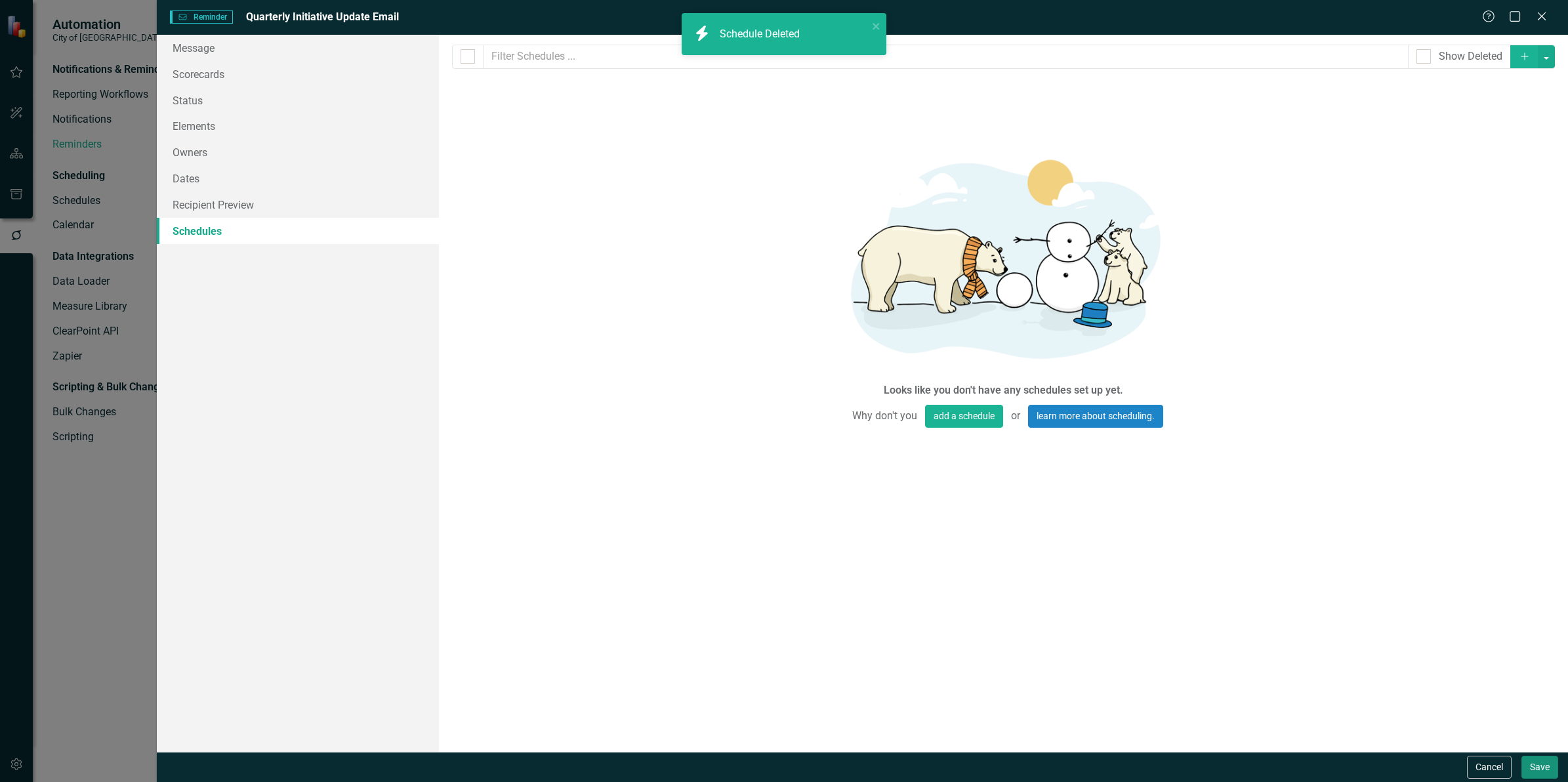
click at [1535, 774] on button "Save" at bounding box center [1540, 767] width 37 height 23
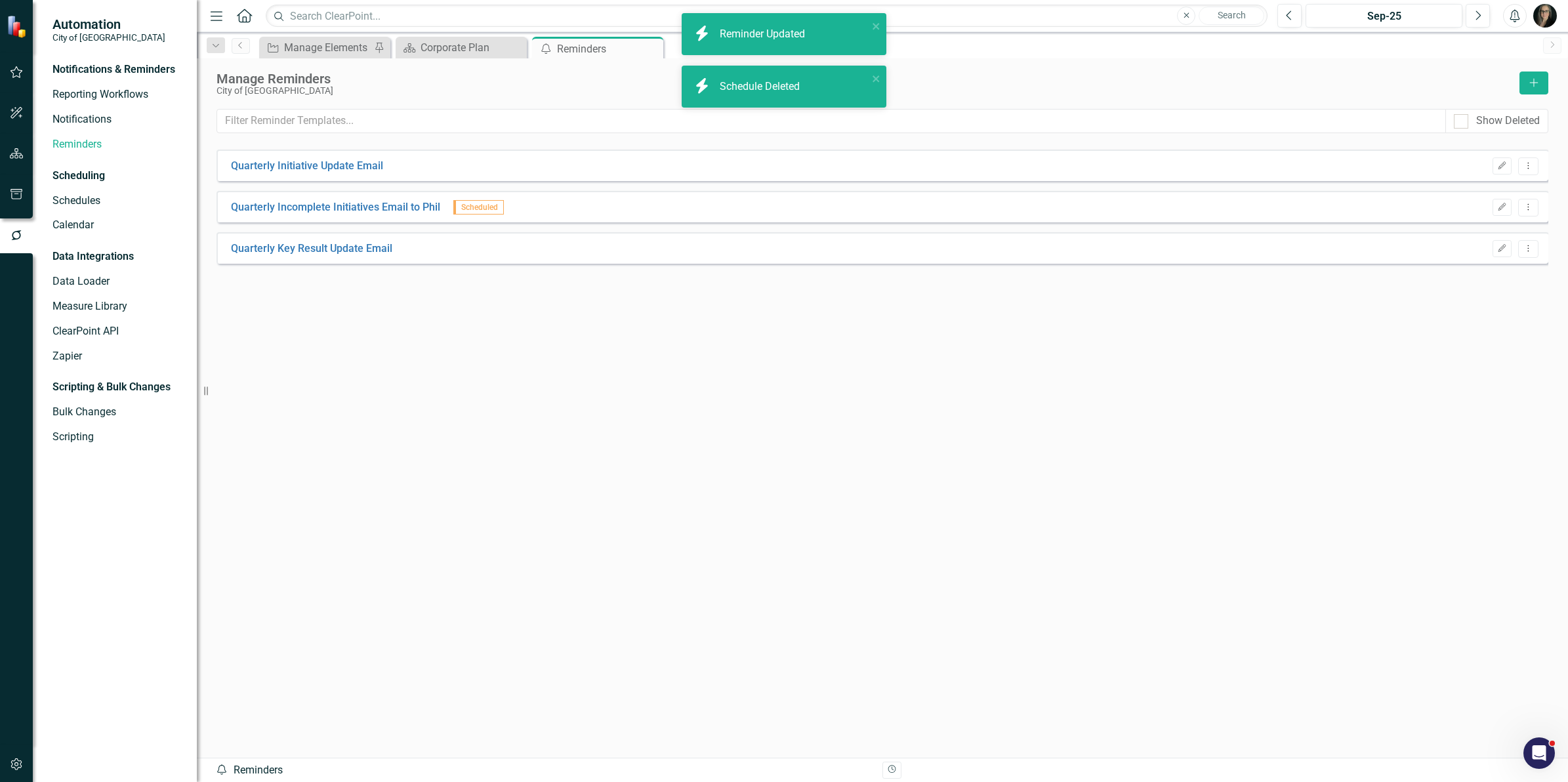
drag, startPoint x: 961, startPoint y: 667, endPoint x: 864, endPoint y: 746, distance: 125.1
click at [960, 667] on div "Quarterly Initiative Update Email Edit Dropdown Menu Quarterly Incomplete Initi…" at bounding box center [883, 429] width 1332 height 561
click at [391, 378] on div "Quarterly Initiative Update Email Edit Dropdown Menu Quarterly Incomplete Initi…" at bounding box center [883, 429] width 1332 height 561
